Goal: Task Accomplishment & Management: Use online tool/utility

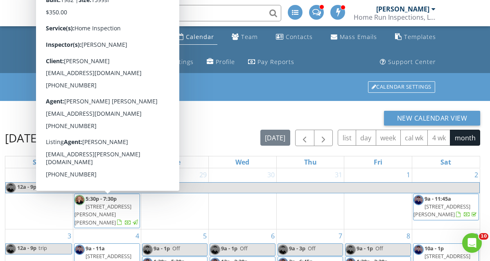
click at [19, 67] on ul "Dashboard Inspections Calendar Team Contacts Mass Emails Templates Metrics Auto…" at bounding box center [245, 49] width 490 height 47
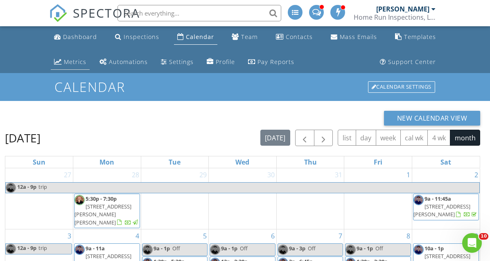
click at [73, 63] on div "Metrics" at bounding box center [75, 62] width 23 height 8
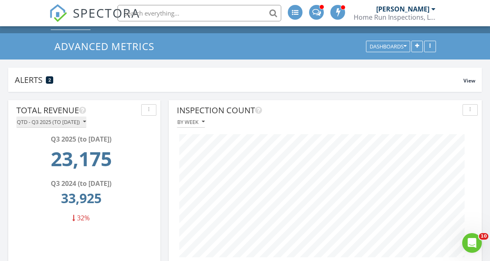
click at [86, 122] on icon "button" at bounding box center [84, 122] width 3 height 6
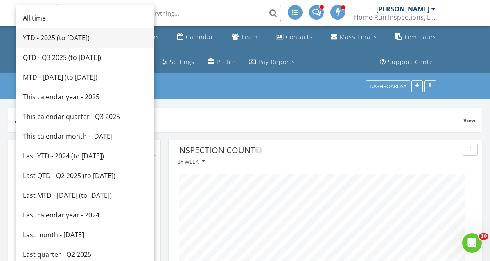
click at [79, 41] on div "YTD - 2025 (to Aug 27th)" at bounding box center [85, 38] width 125 height 10
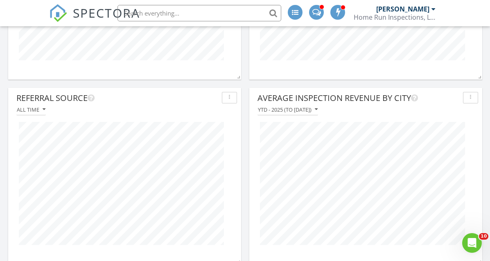
scroll to position [607, 0]
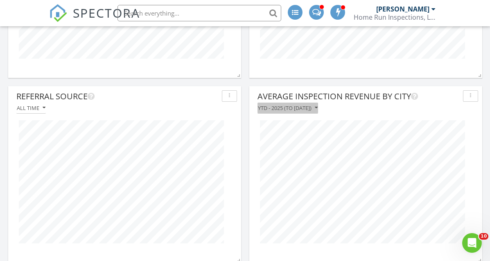
click at [318, 108] on div "YTD - 2025 (to Aug 27th)" at bounding box center [288, 108] width 60 height 6
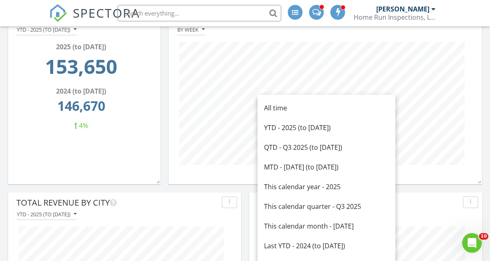
scroll to position [134, 0]
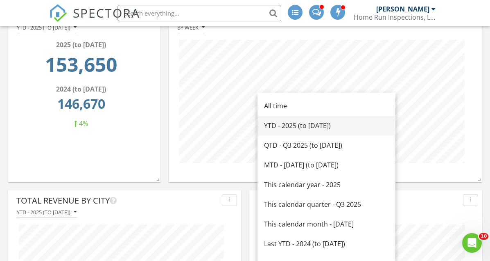
click at [316, 120] on link "YTD - 2025 (to Aug 27th)" at bounding box center [327, 126] width 138 height 20
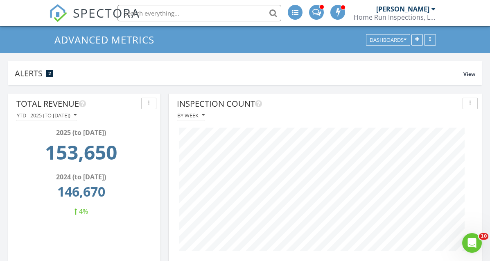
scroll to position [0, 0]
